Goal: Leave review/rating: Leave review/rating

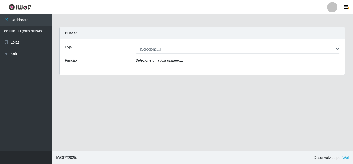
click at [196, 54] on div "Loja [Selecione...] Queiroz Atacadão - Mossoró Função Selecione uma loja primei…" at bounding box center [203, 56] width 286 height 35
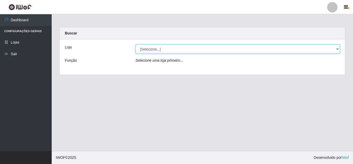
click at [189, 45] on select "[Selecione...] Queiroz Atacadão - [GEOGRAPHIC_DATA]" at bounding box center [238, 48] width 205 height 9
select select "225"
click at [136, 44] on select "[Selecione...] Queiroz Atacadão - [GEOGRAPHIC_DATA]" at bounding box center [238, 48] width 205 height 9
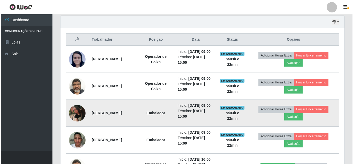
scroll to position [207, 0]
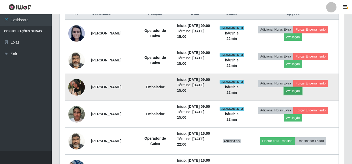
click at [291, 94] on button "Avaliação" at bounding box center [293, 90] width 18 height 7
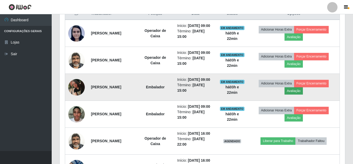
scroll to position [107, 282]
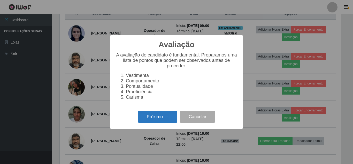
click at [153, 119] on button "Próximo →" at bounding box center [157, 116] width 39 height 12
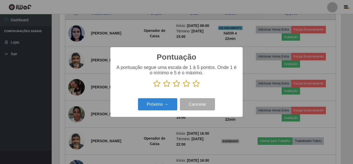
click at [158, 84] on icon at bounding box center [156, 84] width 7 height 8
click at [153, 87] on input "radio" at bounding box center [153, 87] width 0 height 0
click at [158, 110] on button "Próximo →" at bounding box center [157, 104] width 39 height 12
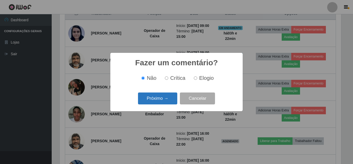
click at [158, 99] on button "Próximo →" at bounding box center [157, 98] width 39 height 12
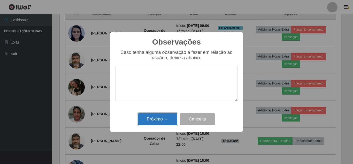
click at [159, 117] on button "Próximo →" at bounding box center [157, 119] width 39 height 12
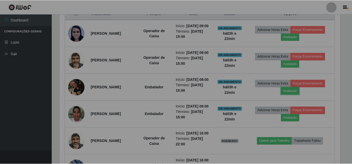
scroll to position [107, 284]
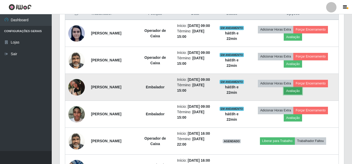
click at [291, 94] on button "Avaliação" at bounding box center [293, 90] width 18 height 7
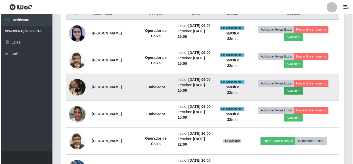
scroll to position [107, 282]
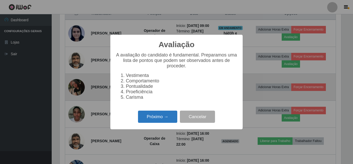
click at [171, 120] on button "Próximo →" at bounding box center [157, 116] width 39 height 12
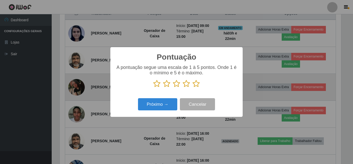
scroll to position [258530, 258356]
click at [153, 84] on p at bounding box center [177, 84] width 122 height 8
click at [152, 105] on button "Próximo →" at bounding box center [157, 104] width 39 height 12
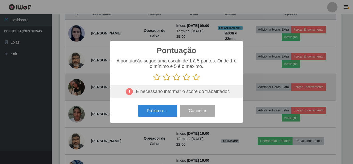
click at [158, 75] on icon at bounding box center [156, 77] width 7 height 8
click at [153, 81] on input "radio" at bounding box center [153, 81] width 0 height 0
click at [154, 118] on div "Próximo → Cancelar" at bounding box center [177, 110] width 122 height 15
click at [156, 112] on button "Próximo →" at bounding box center [157, 110] width 39 height 12
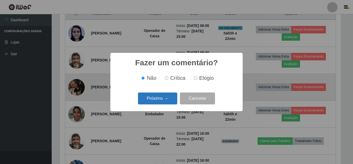
click at [165, 98] on button "Próximo →" at bounding box center [157, 98] width 39 height 12
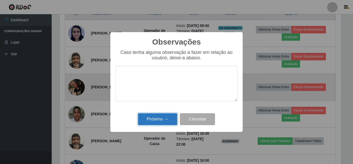
click at [148, 125] on button "Próximo →" at bounding box center [157, 119] width 39 height 12
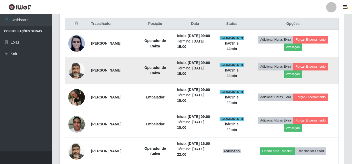
scroll to position [181, 0]
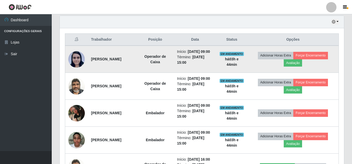
drag, startPoint x: 187, startPoint y: 79, endPoint x: 152, endPoint y: 73, distance: 35.6
click at [152, 72] on td "Operador de Caixa" at bounding box center [155, 59] width 38 height 27
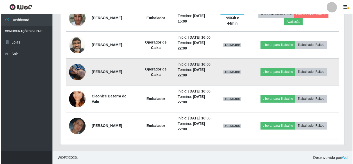
scroll to position [346, 0]
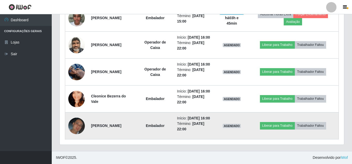
click at [76, 120] on img at bounding box center [76, 125] width 17 height 17
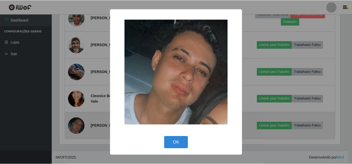
scroll to position [107, 282]
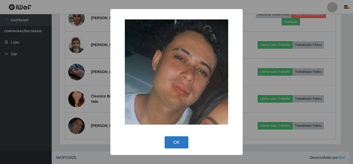
click at [175, 140] on button "OK" at bounding box center [177, 142] width 24 height 12
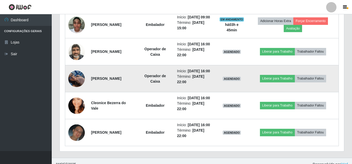
scroll to position [295, 0]
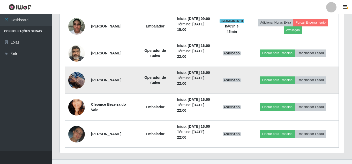
click at [75, 91] on img at bounding box center [76, 80] width 17 height 22
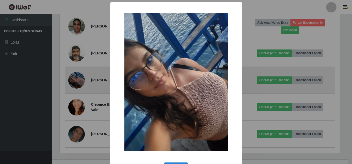
scroll to position [107, 282]
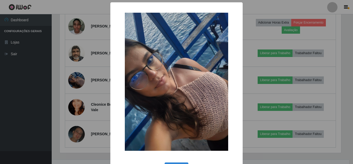
click at [90, 97] on div "× OK Cancel" at bounding box center [176, 82] width 353 height 164
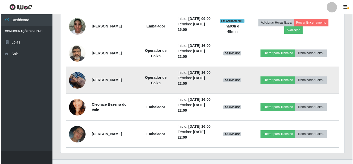
scroll to position [269, 0]
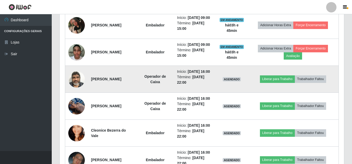
click at [78, 90] on img at bounding box center [76, 79] width 17 height 22
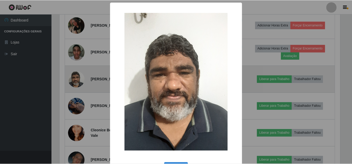
scroll to position [107, 282]
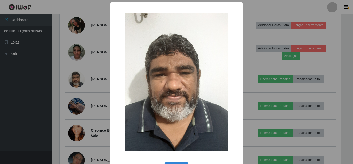
click at [85, 119] on div "× OK Cancel" at bounding box center [176, 82] width 353 height 164
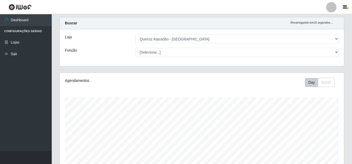
scroll to position [0, 0]
